Goal: Task Accomplishment & Management: Complete application form

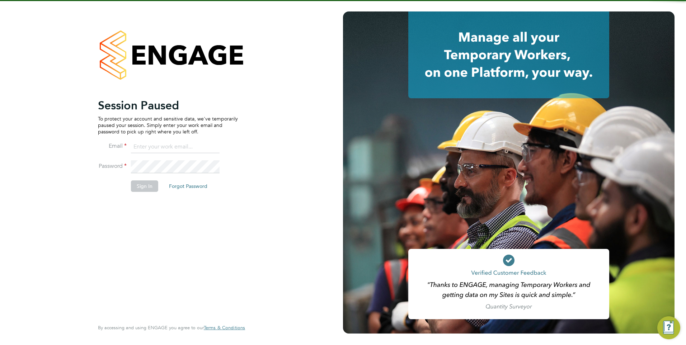
type input "fesouth@protocol.co.uk"
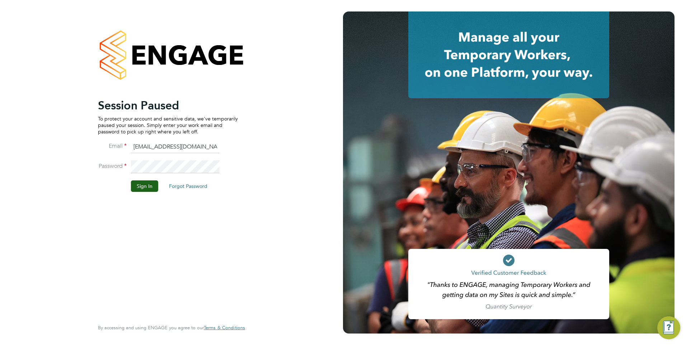
click at [175, 220] on div "Session Paused To protect your account and sensitive data, we've temporarily pa…" at bounding box center [168, 208] width 140 height 220
click at [143, 182] on button "Sign In" at bounding box center [144, 185] width 27 height 11
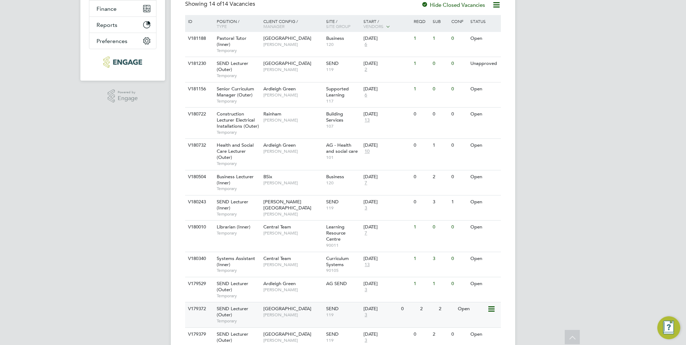
scroll to position [108, 0]
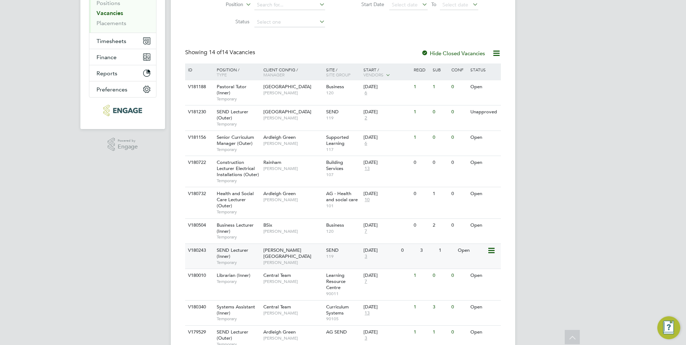
click at [260, 252] on div "SEND Lecturer (Inner) Temporary" at bounding box center [236, 256] width 50 height 25
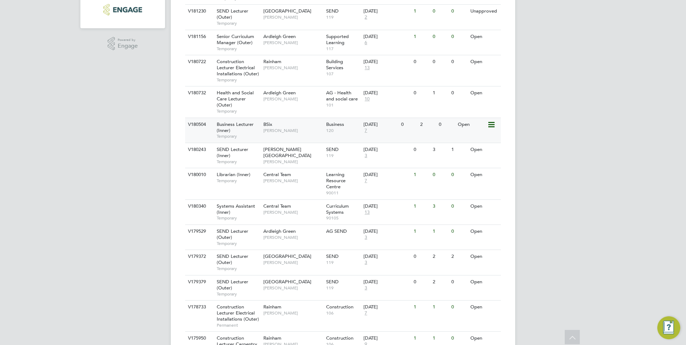
scroll to position [215, 0]
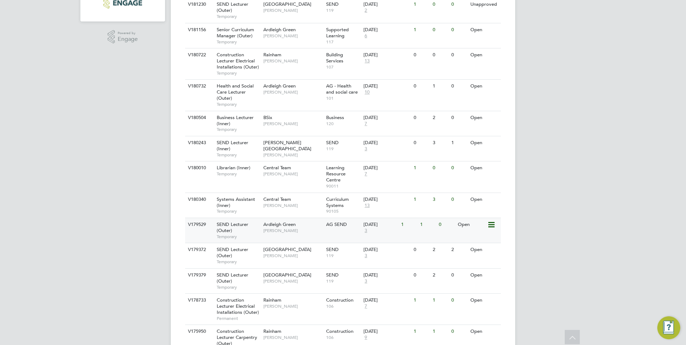
click at [275, 225] on span "Ardleigh Green" at bounding box center [279, 224] width 32 height 6
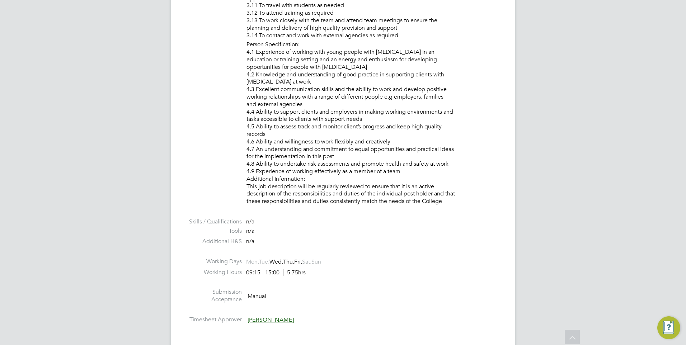
scroll to position [933, 0]
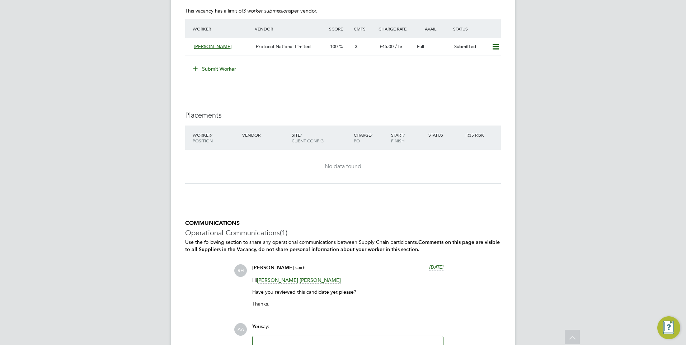
scroll to position [1220, 0]
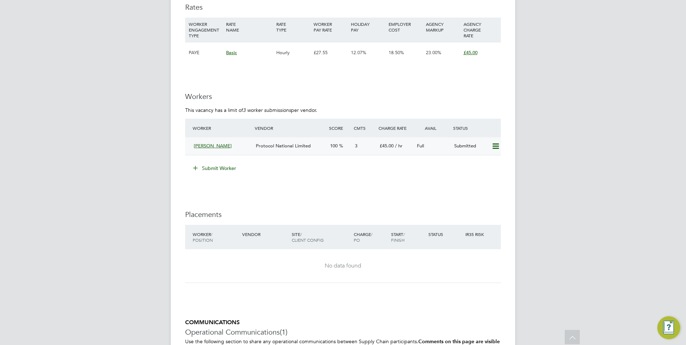
click at [275, 149] on div "Protocol National Limited" at bounding box center [290, 146] width 74 height 12
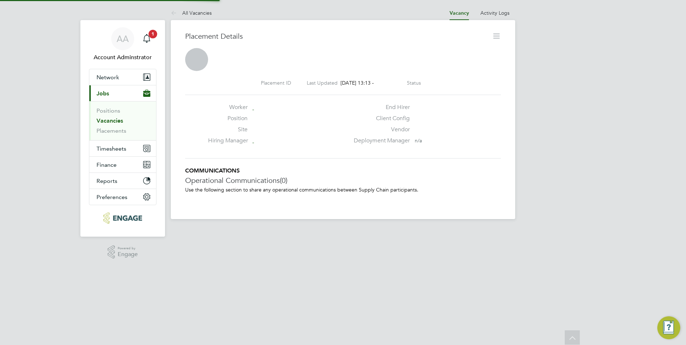
scroll to position [4, 4]
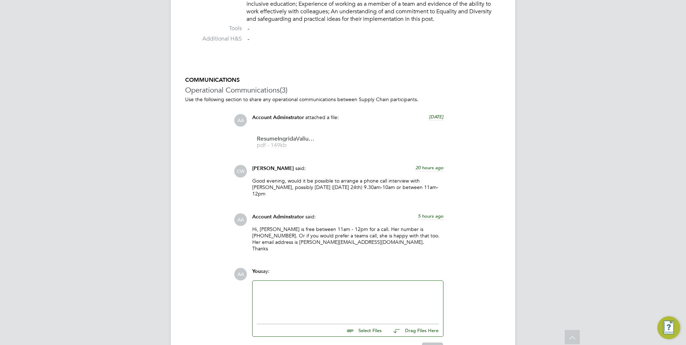
click at [431, 213] on span "5 hours ago" at bounding box center [430, 216] width 25 height 6
click at [431, 213] on span "24 Sep 2025, 08:15" at bounding box center [429, 216] width 27 height 6
click at [460, 221] on div "AA Account Adminstrator said: 5 hours ago Hi, Ingrida is free between 11am - 12…" at bounding box center [367, 235] width 267 height 44
click at [292, 236] on p "Hi, Ingrida is free between 11am - 12pm for a call. Her number is 07360027440. …" at bounding box center [347, 239] width 191 height 26
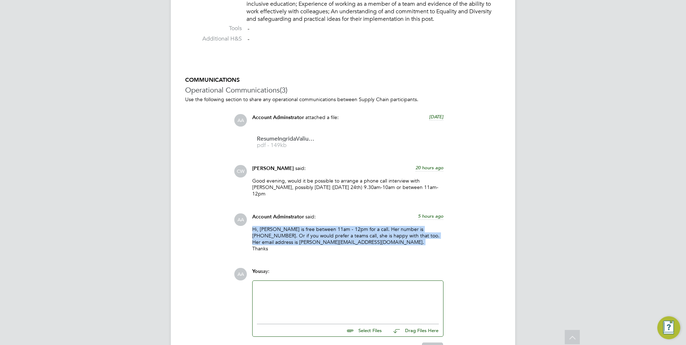
click at [292, 236] on p "Hi, Ingrida is free between 11am - 12pm for a call. Her number is 07360027440. …" at bounding box center [347, 239] width 191 height 26
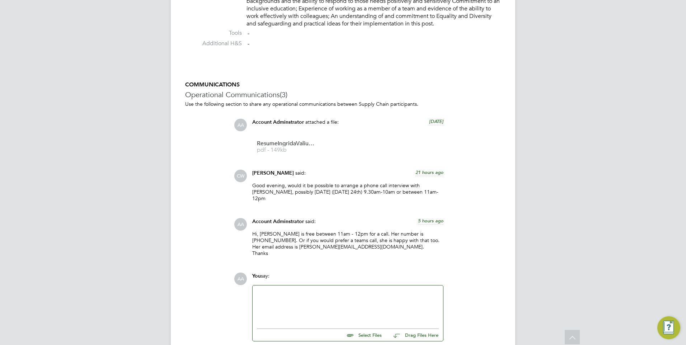
scroll to position [685, 0]
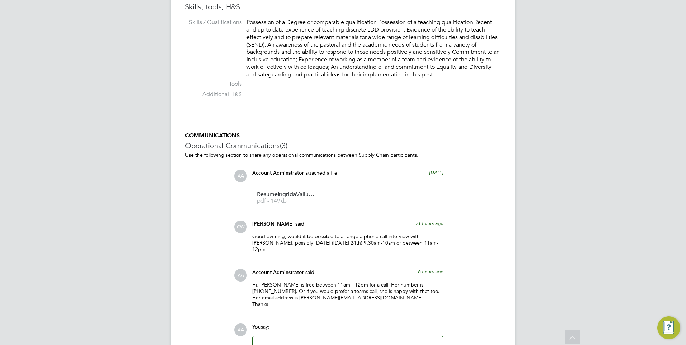
scroll to position [685, 0]
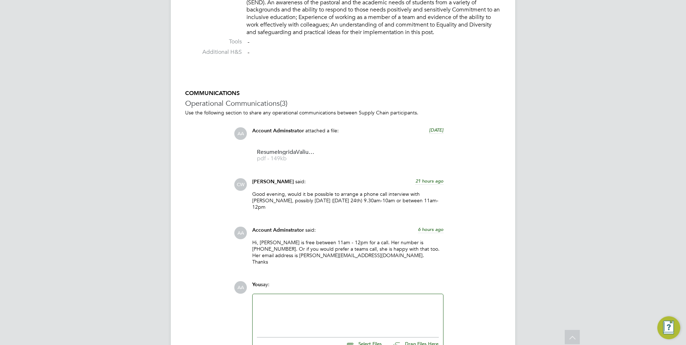
scroll to position [685, 0]
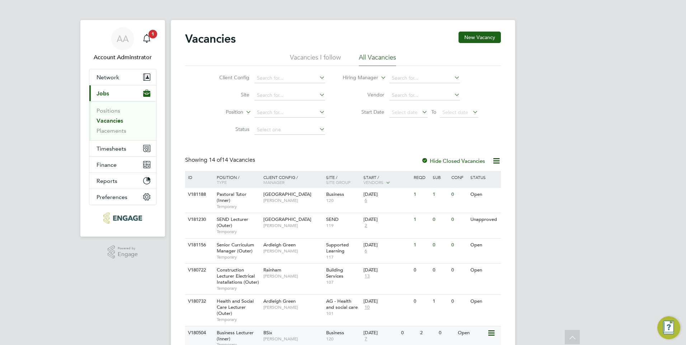
scroll to position [215, 0]
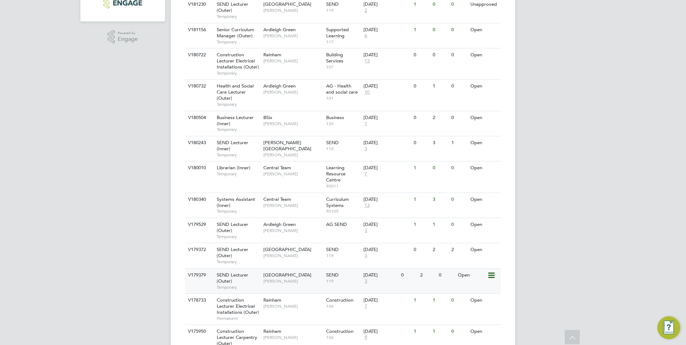
click at [294, 273] on span "[GEOGRAPHIC_DATA]" at bounding box center [287, 275] width 48 height 6
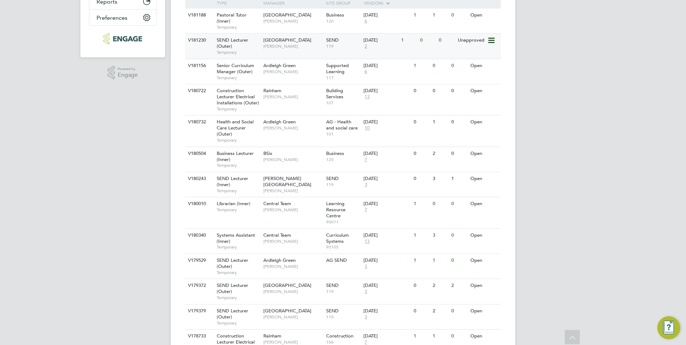
click at [273, 41] on span "[GEOGRAPHIC_DATA]" at bounding box center [287, 40] width 48 height 6
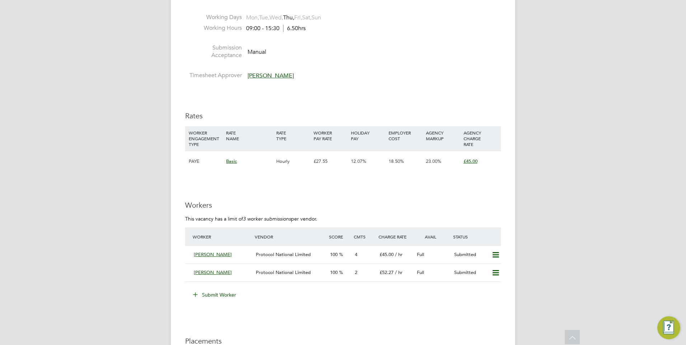
scroll to position [1112, 0]
click at [283, 251] on span "Protocol National Limited" at bounding box center [283, 253] width 55 height 6
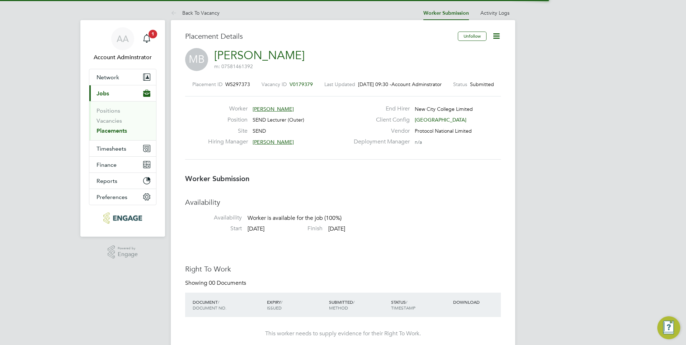
scroll to position [4, 4]
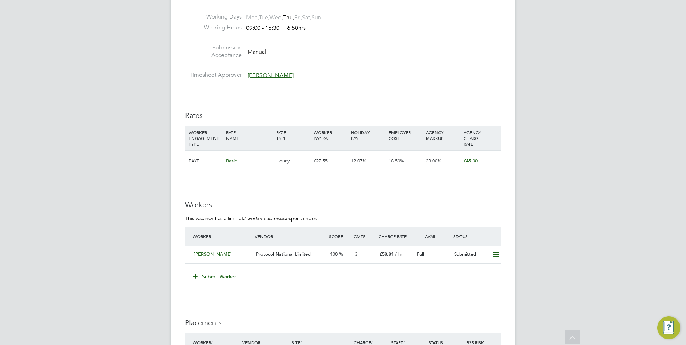
scroll to position [1112, 0]
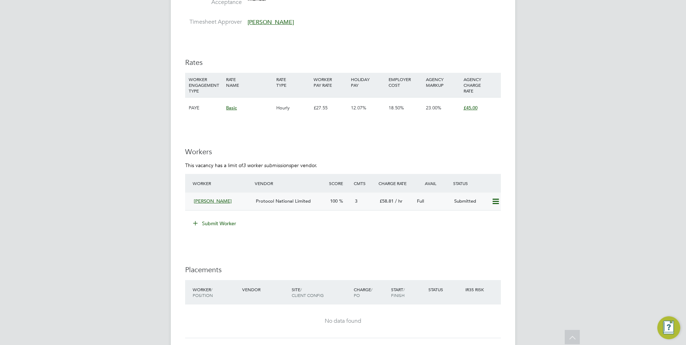
click at [283, 200] on span "Protocol National Limited" at bounding box center [283, 201] width 55 height 6
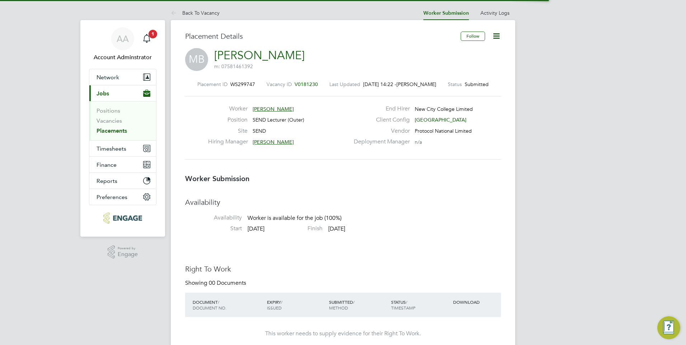
scroll to position [4, 4]
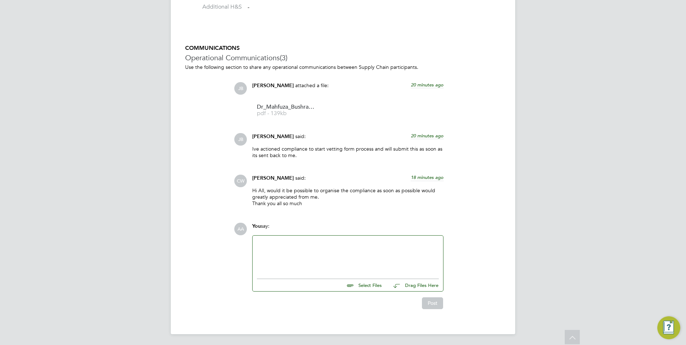
scroll to position [627, 0]
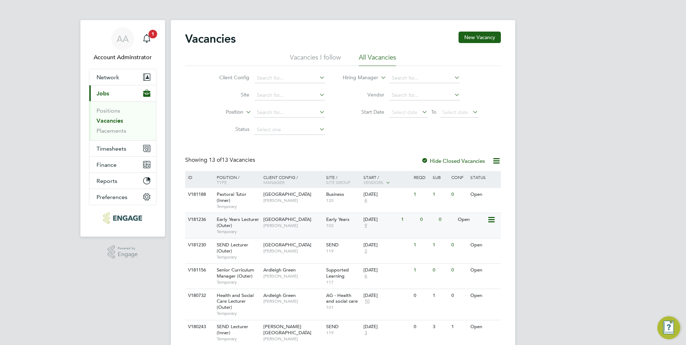
click at [239, 220] on span "Early Years Lecturer (Outer)" at bounding box center [238, 222] width 42 height 12
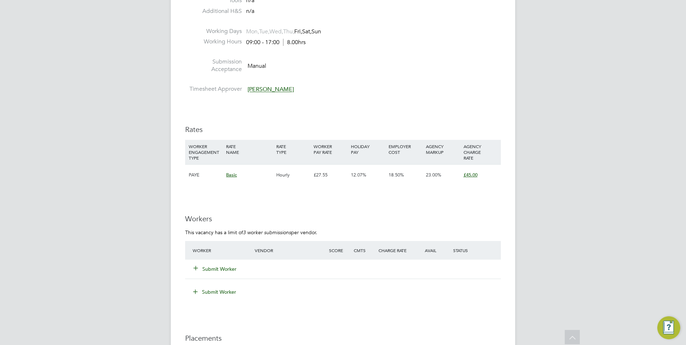
scroll to position [1076, 0]
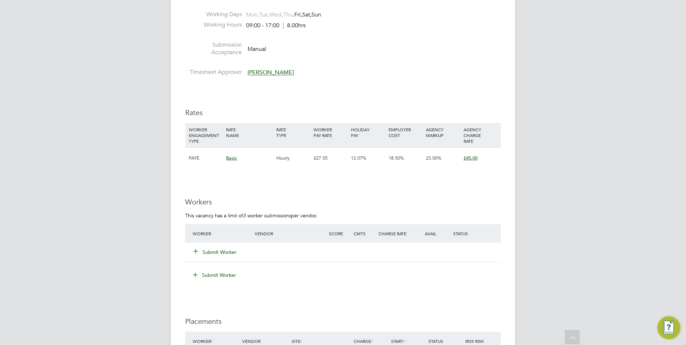
click at [221, 253] on button "Submit Worker" at bounding box center [215, 252] width 43 height 7
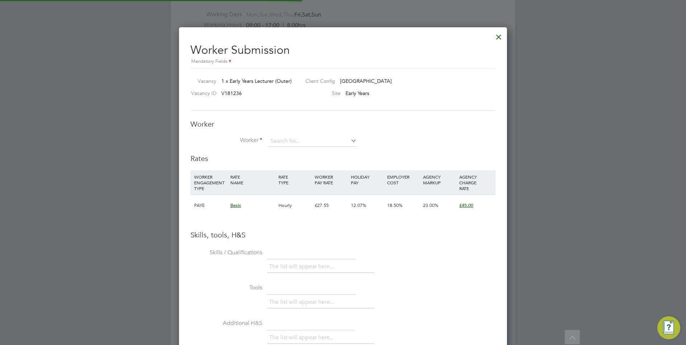
scroll to position [21, 49]
click at [292, 145] on input at bounding box center [312, 141] width 89 height 11
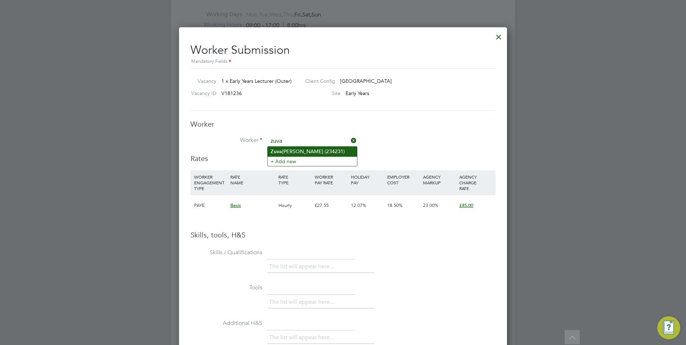
click at [289, 149] on li "Zuva [PERSON_NAME] (234231)" at bounding box center [312, 152] width 89 height 10
type input "[PERSON_NAME] (234231)"
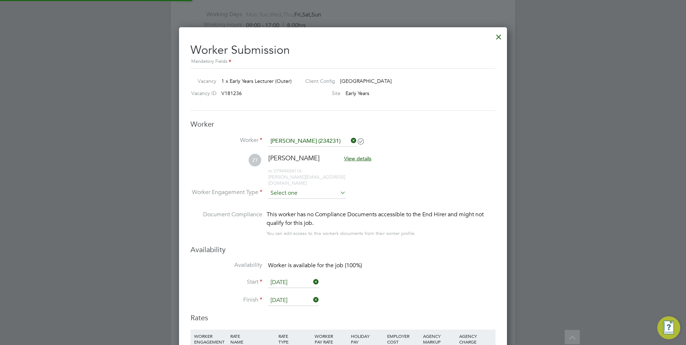
scroll to position [613, 328]
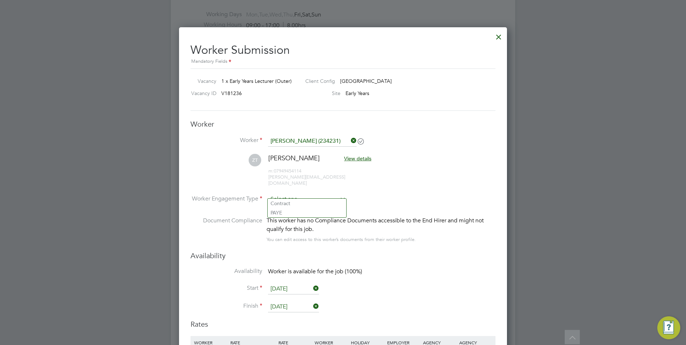
click at [289, 195] on input at bounding box center [307, 199] width 78 height 11
click at [290, 210] on li "PAYE" at bounding box center [307, 212] width 79 height 9
type input "PAYE"
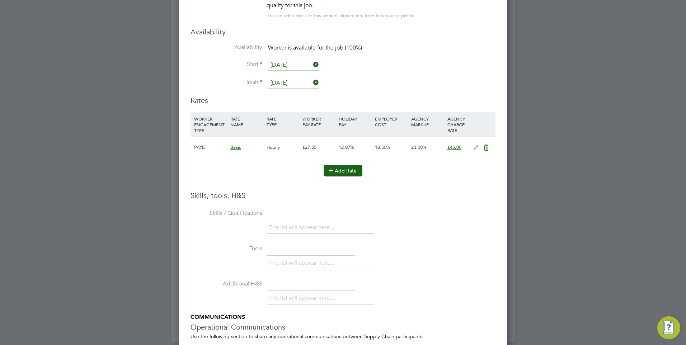
scroll to position [1389, 0]
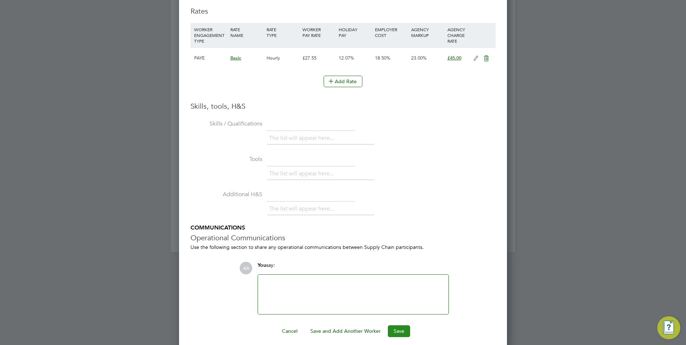
click at [399, 325] on button "Save" at bounding box center [399, 330] width 22 height 11
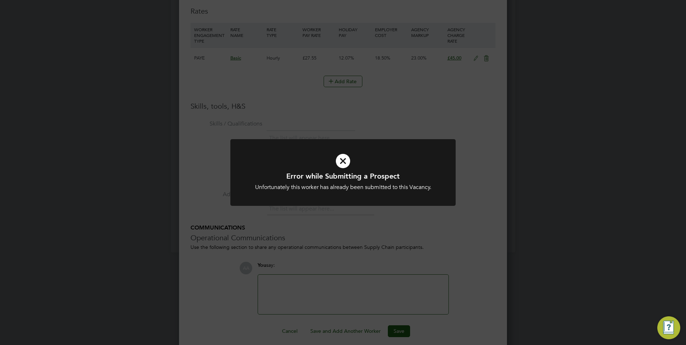
click at [341, 160] on icon at bounding box center [343, 161] width 187 height 28
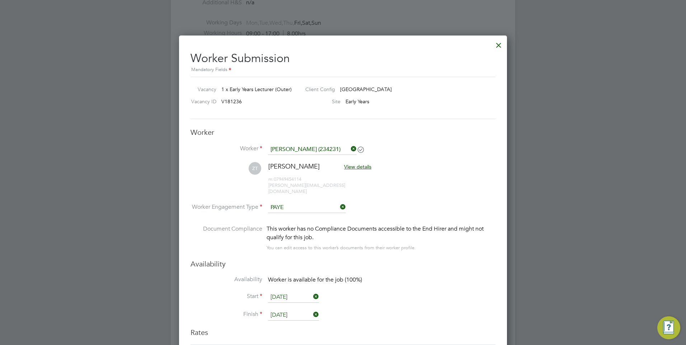
scroll to position [995, 0]
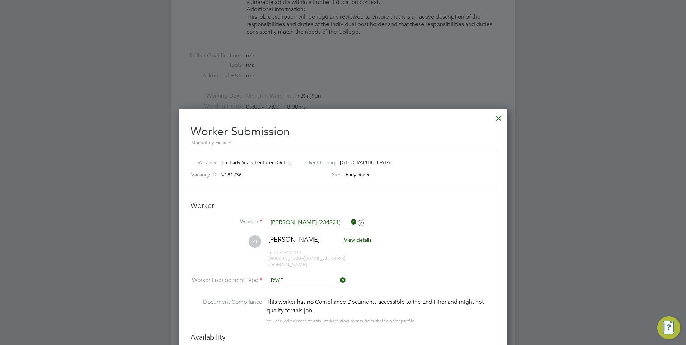
click at [495, 115] on div at bounding box center [498, 116] width 13 height 13
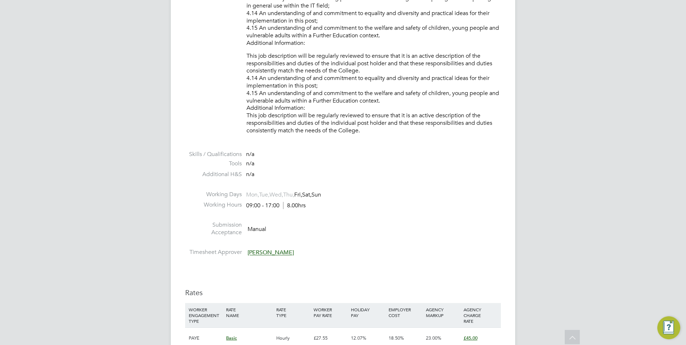
scroll to position [897, 0]
